Goal: Task Accomplishment & Management: Use online tool/utility

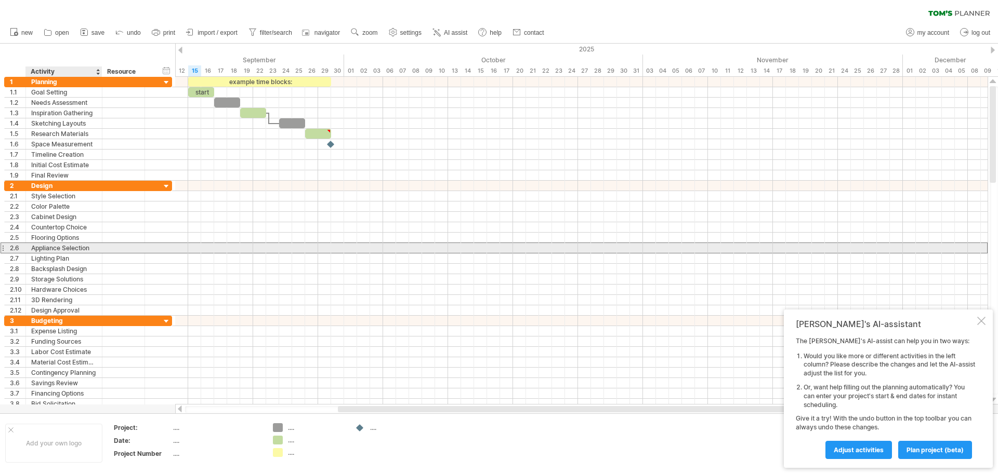
click at [77, 251] on div "Appliance Selection" at bounding box center [63, 248] width 65 height 10
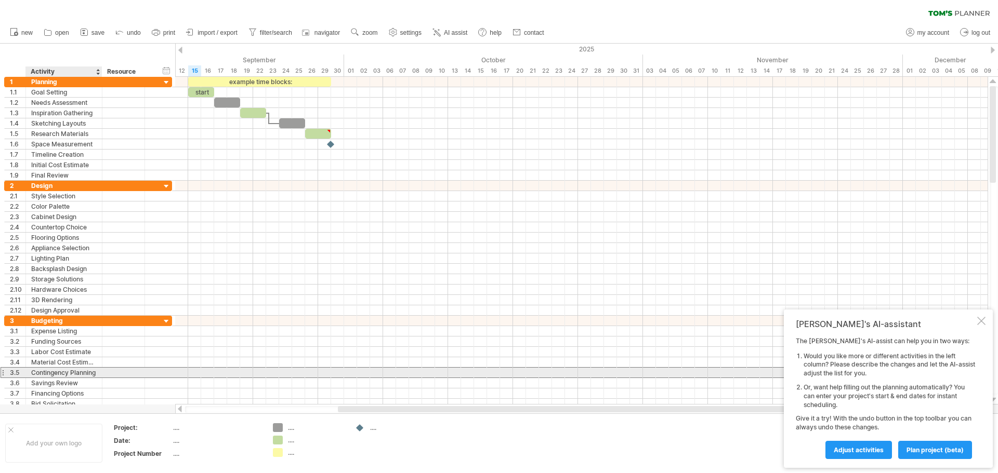
click at [94, 373] on div "Contingency Planning" at bounding box center [63, 373] width 65 height 10
click at [94, 373] on input "**********" at bounding box center [63, 373] width 65 height 10
click at [100, 373] on div at bounding box center [100, 373] width 5 height 10
click at [96, 374] on div "Contingency Planning" at bounding box center [63, 373] width 65 height 10
click at [0, 0] on input "**********" at bounding box center [0, 0] width 0 height 0
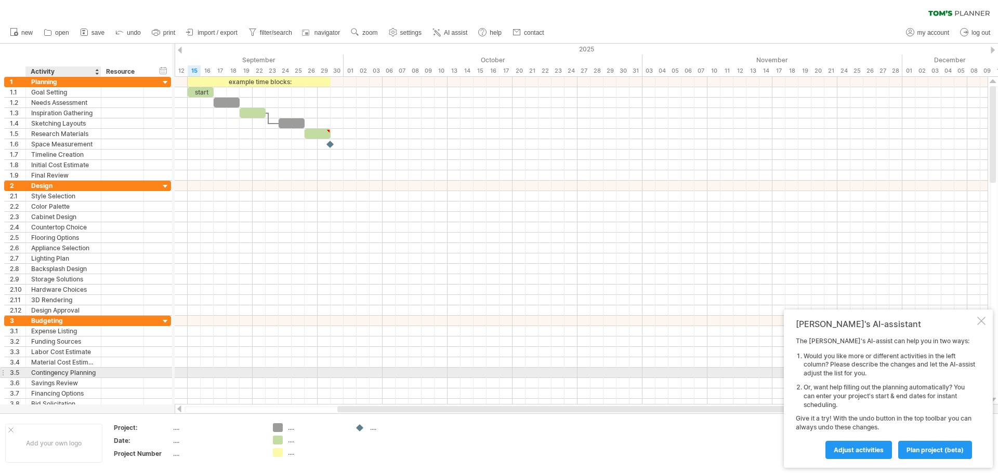
click at [98, 374] on div at bounding box center [99, 373] width 5 height 10
click at [92, 373] on div "Contingency Planning" at bounding box center [63, 373] width 64 height 10
click at [33, 374] on input "**********" at bounding box center [63, 373] width 64 height 10
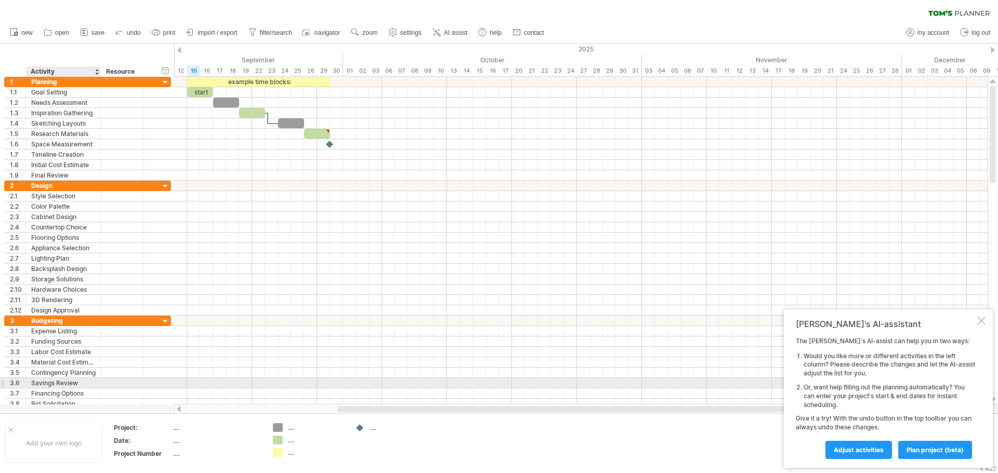
click at [71, 381] on div "Savings Review" at bounding box center [63, 383] width 64 height 10
drag, startPoint x: 78, startPoint y: 386, endPoint x: 23, endPoint y: 385, distance: 55.1
click at [23, 385] on div "**********" at bounding box center [87, 383] width 167 height 11
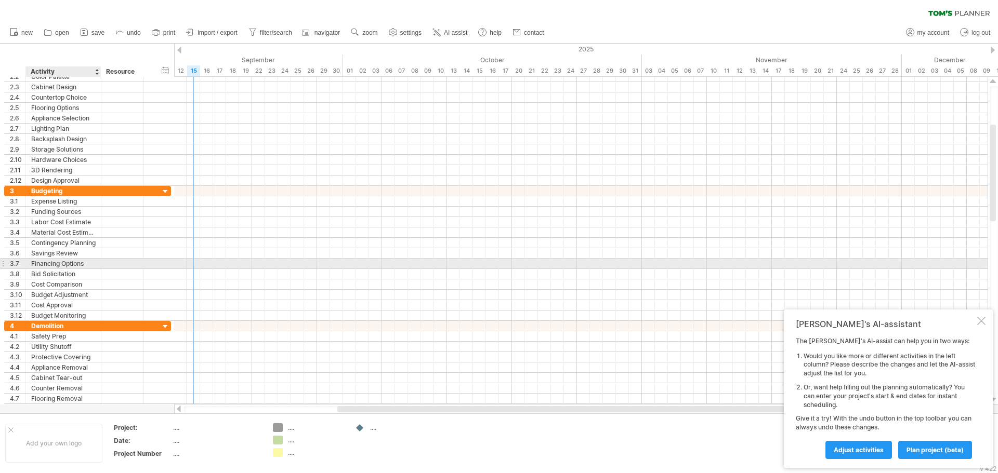
click at [76, 262] on div "Financing Options" at bounding box center [63, 264] width 64 height 10
click at [76, 262] on input "**********" at bounding box center [63, 264] width 64 height 10
drag, startPoint x: 89, startPoint y: 263, endPoint x: 32, endPoint y: 265, distance: 57.2
click at [32, 265] on input "**********" at bounding box center [63, 264] width 64 height 10
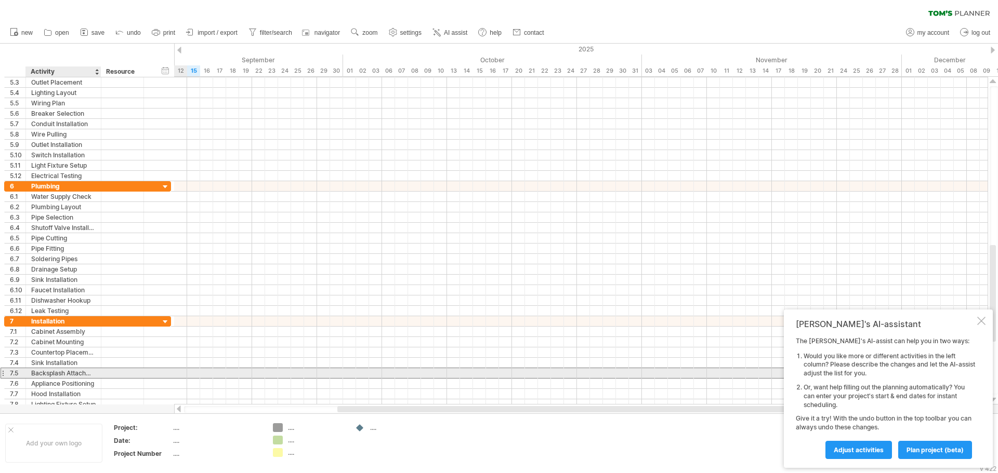
click at [107, 372] on div at bounding box center [123, 373] width 32 height 10
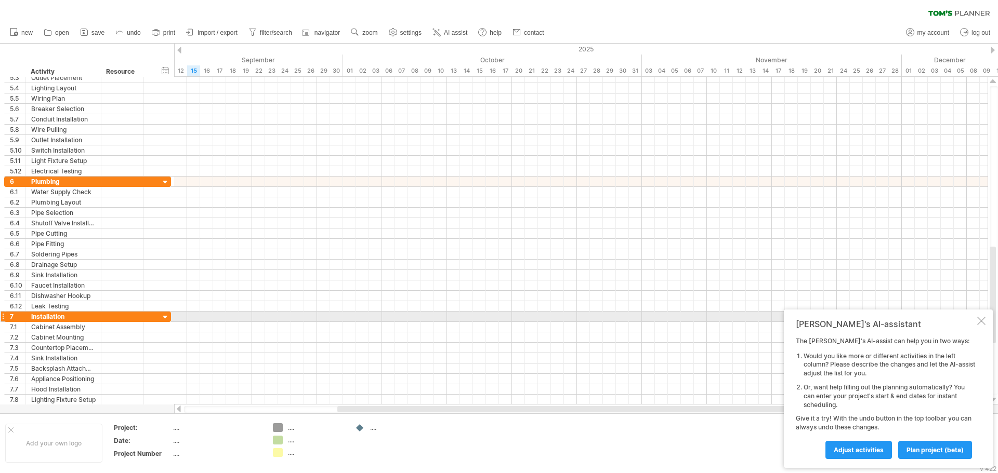
drag, startPoint x: 979, startPoint y: 318, endPoint x: 967, endPoint y: 334, distance: 19.3
click at [979, 318] on div at bounding box center [981, 321] width 8 height 8
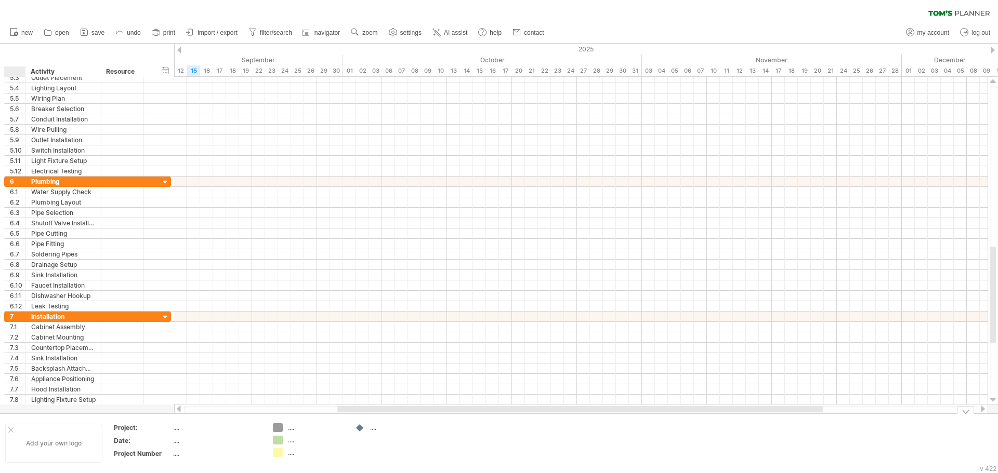
click at [8, 433] on div "Add your own logo" at bounding box center [53, 443] width 97 height 39
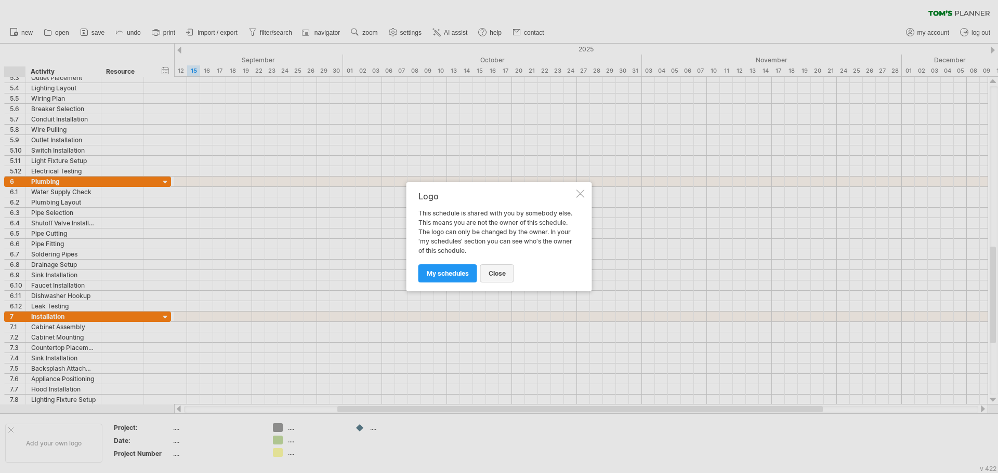
click at [502, 273] on span "close" at bounding box center [496, 274] width 17 height 8
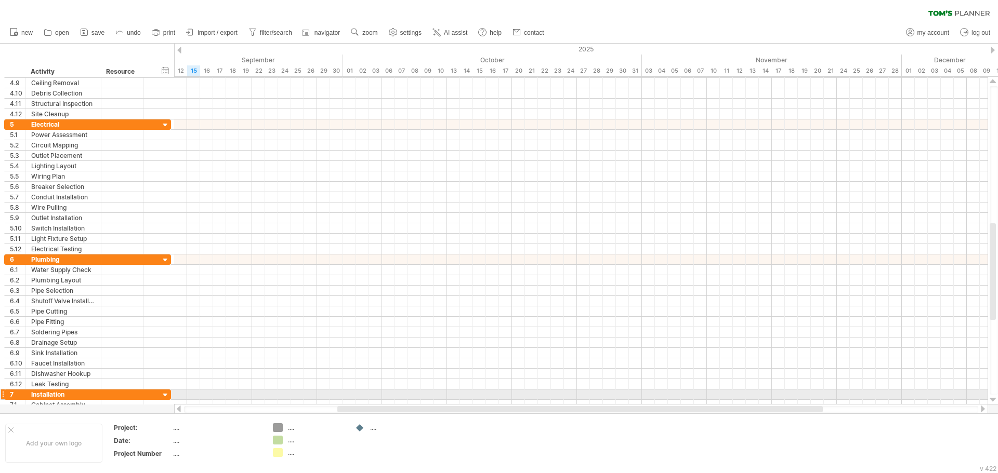
click at [993, 399] on div at bounding box center [992, 400] width 7 height 8
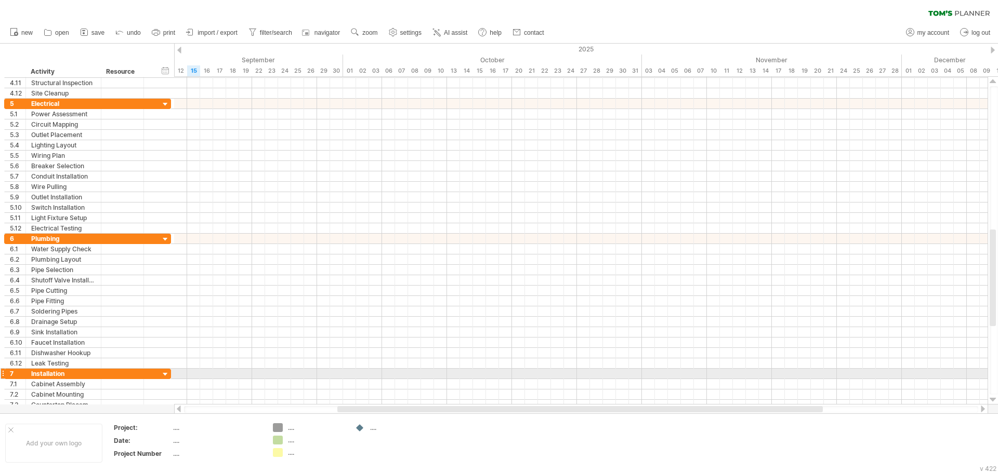
click at [993, 399] on div at bounding box center [992, 400] width 7 height 8
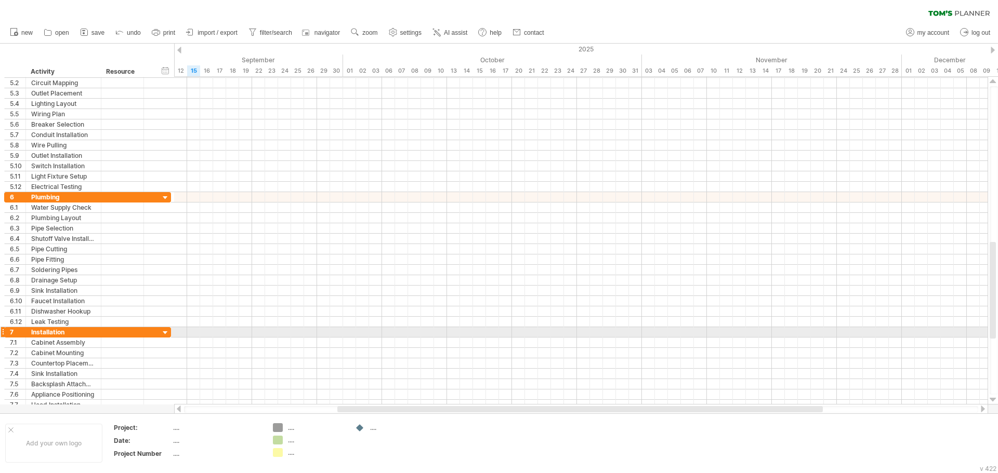
click at [993, 398] on div at bounding box center [992, 400] width 7 height 8
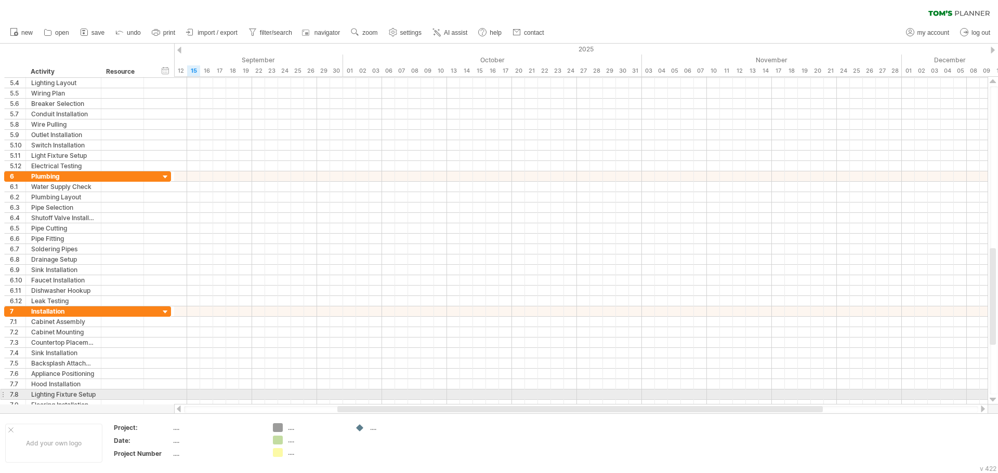
click at [993, 398] on div at bounding box center [992, 400] width 7 height 8
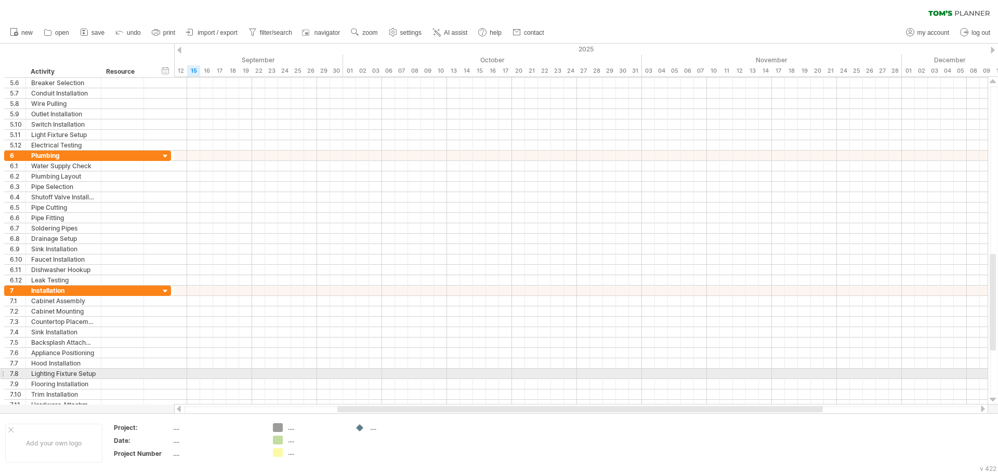
click at [993, 398] on div at bounding box center [992, 400] width 7 height 8
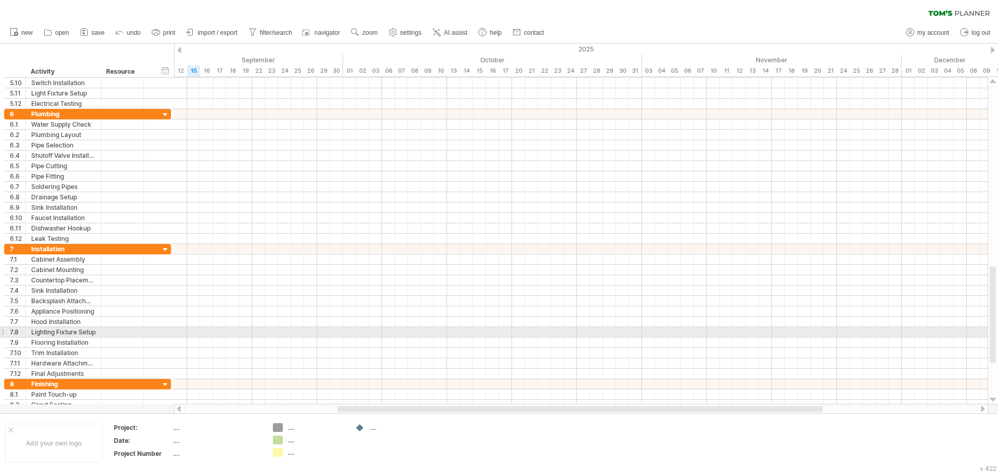
click at [993, 398] on div at bounding box center [992, 400] width 7 height 8
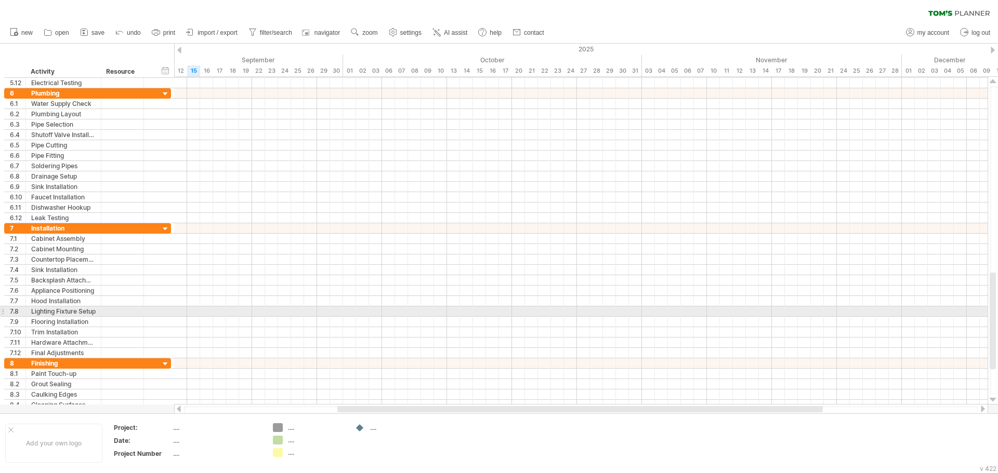
click at [993, 398] on div at bounding box center [992, 400] width 7 height 8
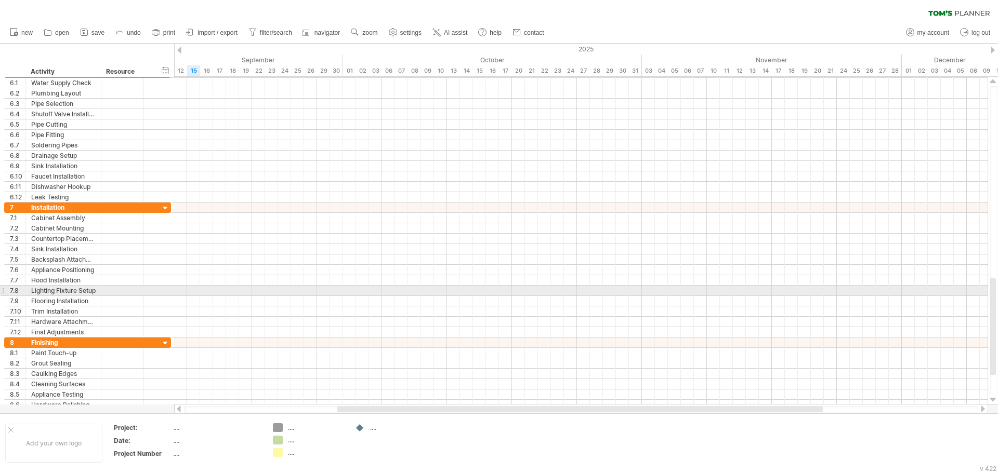
click at [993, 398] on div at bounding box center [992, 400] width 7 height 8
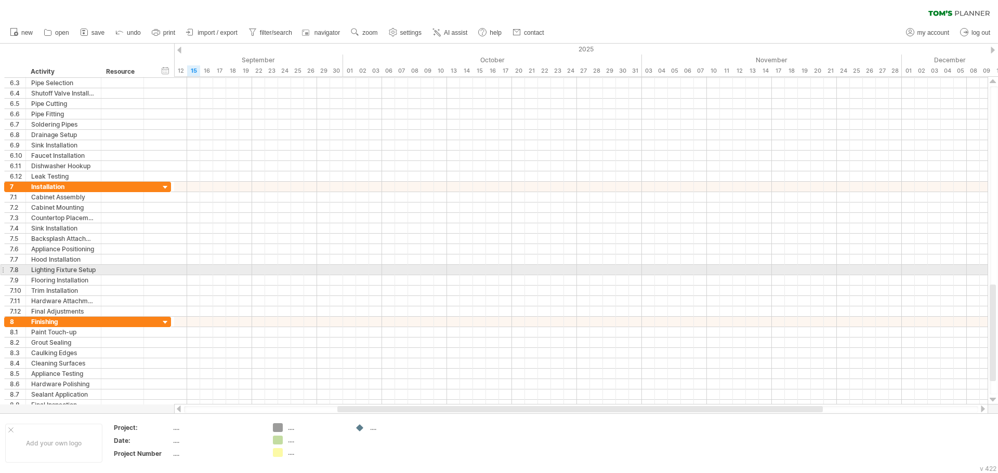
click at [993, 398] on div at bounding box center [992, 400] width 7 height 8
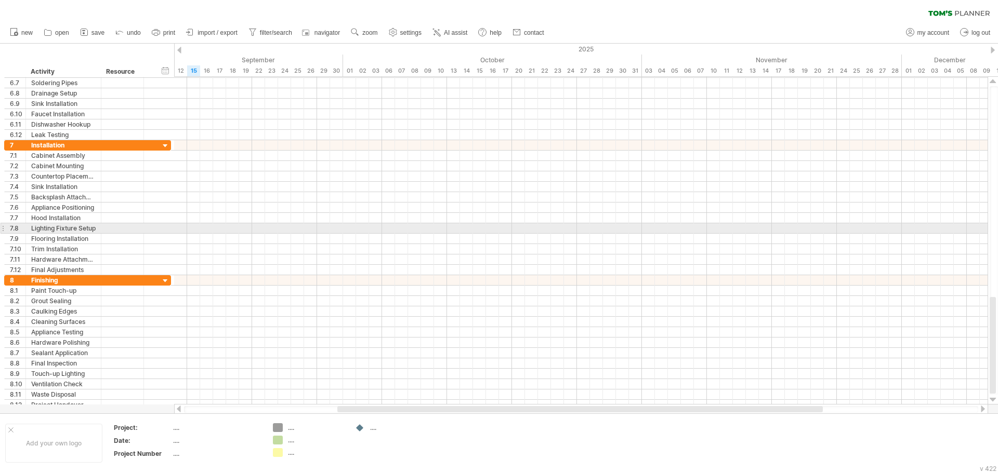
click at [993, 398] on div at bounding box center [992, 400] width 7 height 8
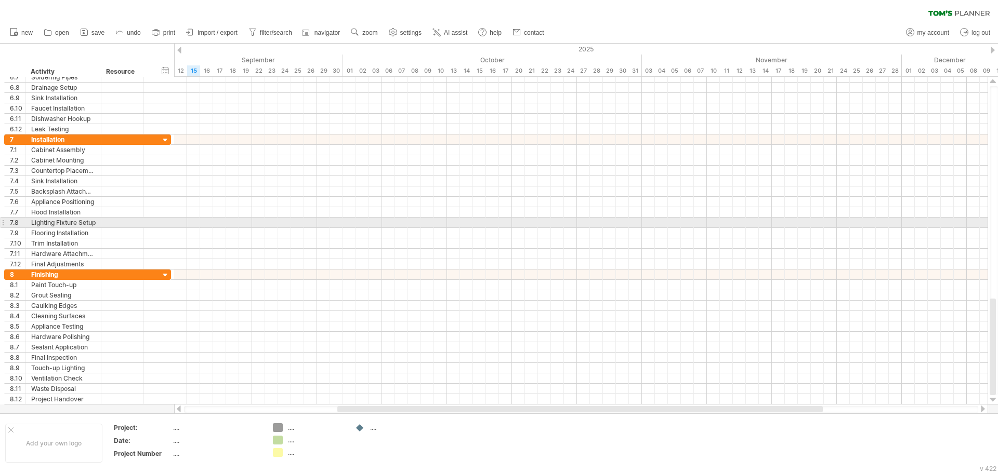
click at [993, 398] on div at bounding box center [992, 400] width 7 height 8
